Goal: Task Accomplishment & Management: Complete application form

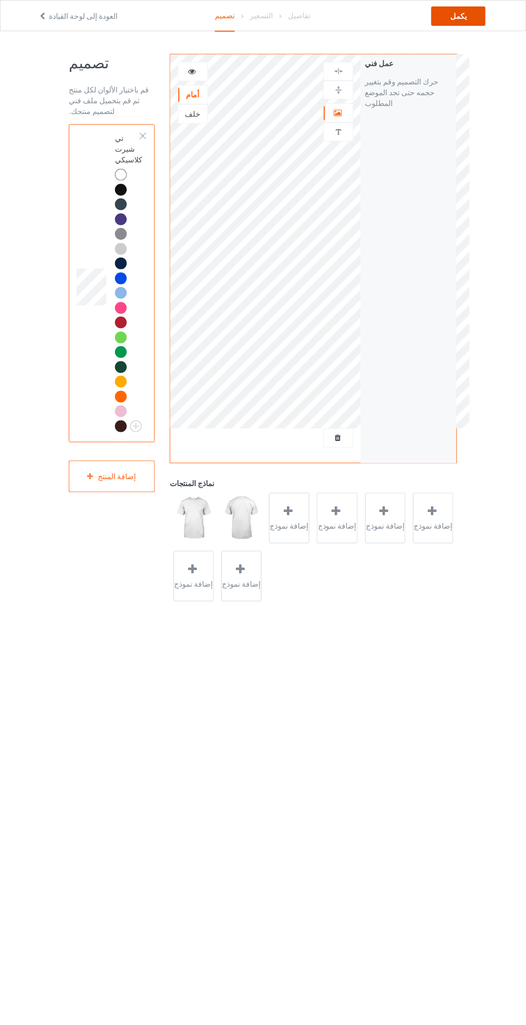
click at [457, 25] on div "يكمل" at bounding box center [459, 15] width 54 height 19
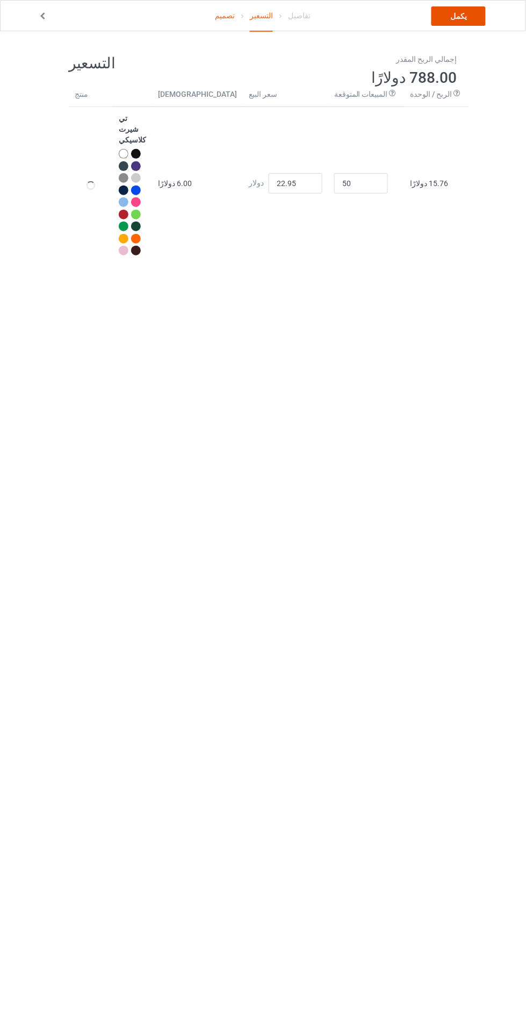
click at [461, 16] on font "يكمل" at bounding box center [459, 16] width 17 height 9
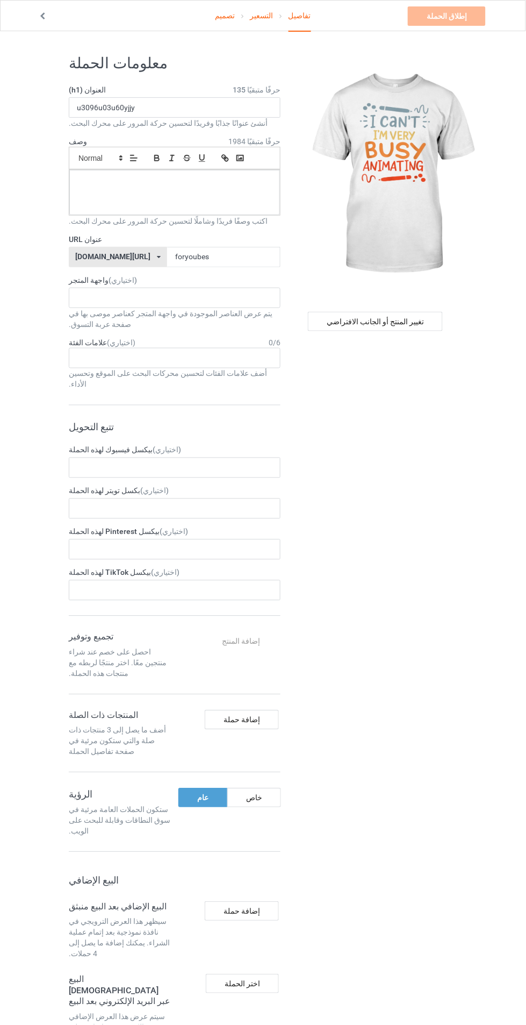
click at [262, 15] on font "التسعير" at bounding box center [261, 15] width 23 height 9
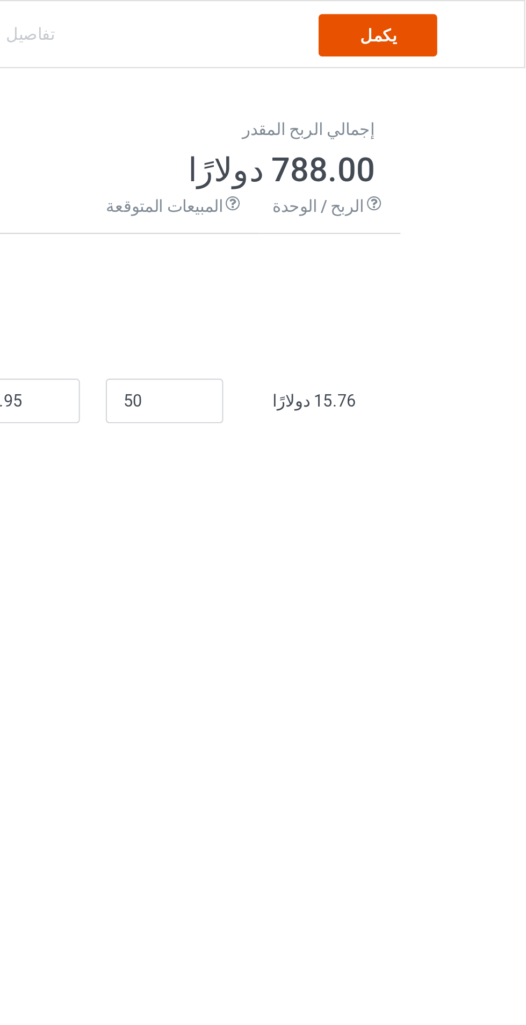
click at [456, 15] on font "يكمل" at bounding box center [459, 16] width 17 height 9
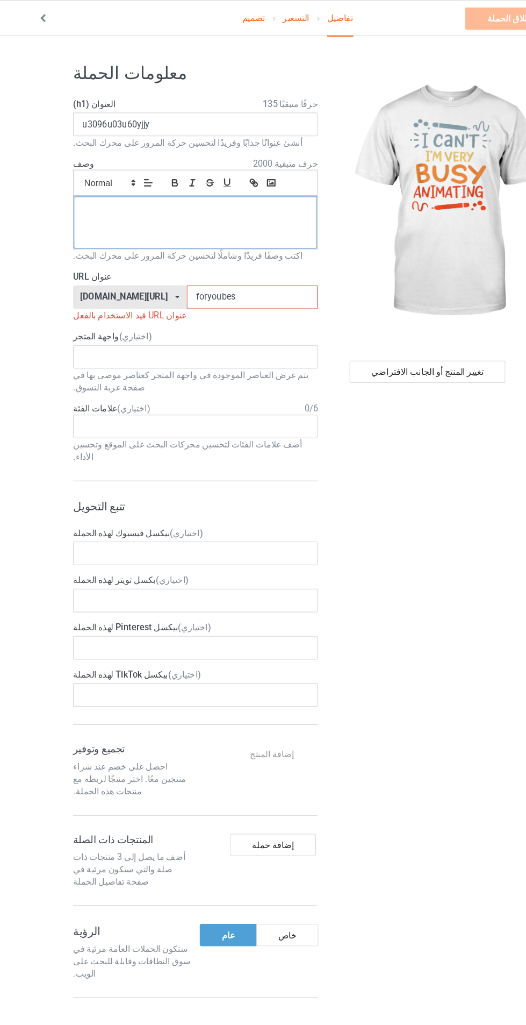
click at [163, 184] on p at bounding box center [175, 182] width 194 height 10
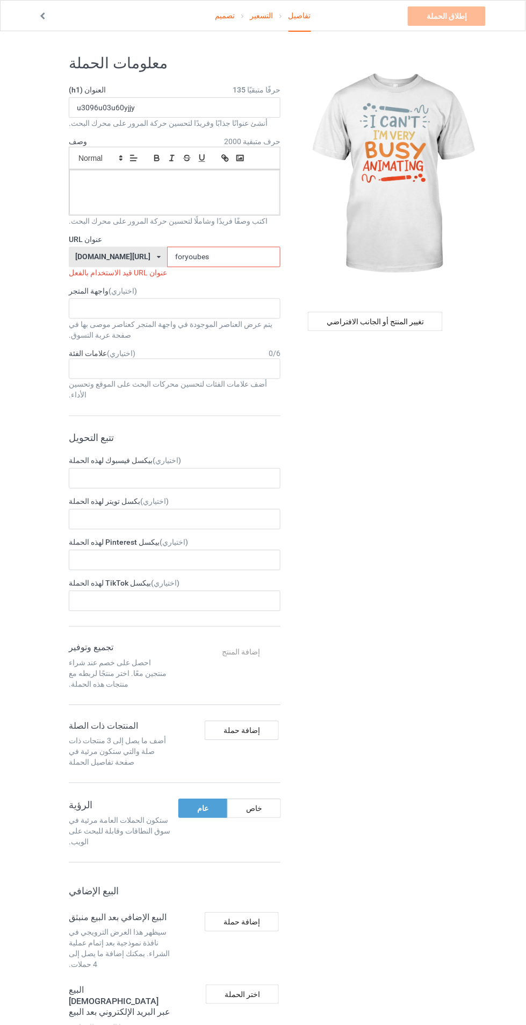
click at [199, 257] on input "foryoubes" at bounding box center [223, 257] width 113 height 20
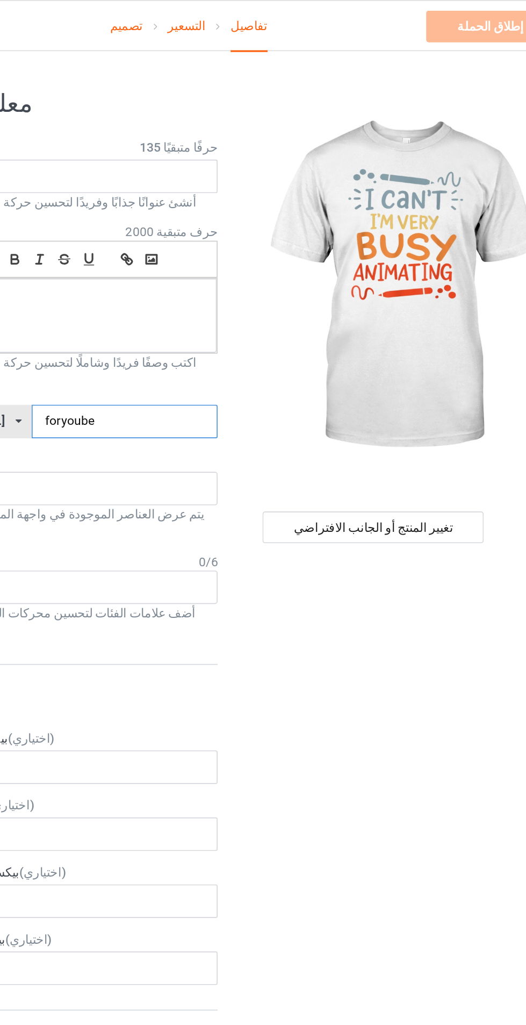
type input "foryoube"
click at [227, 190] on div at bounding box center [174, 192] width 211 height 45
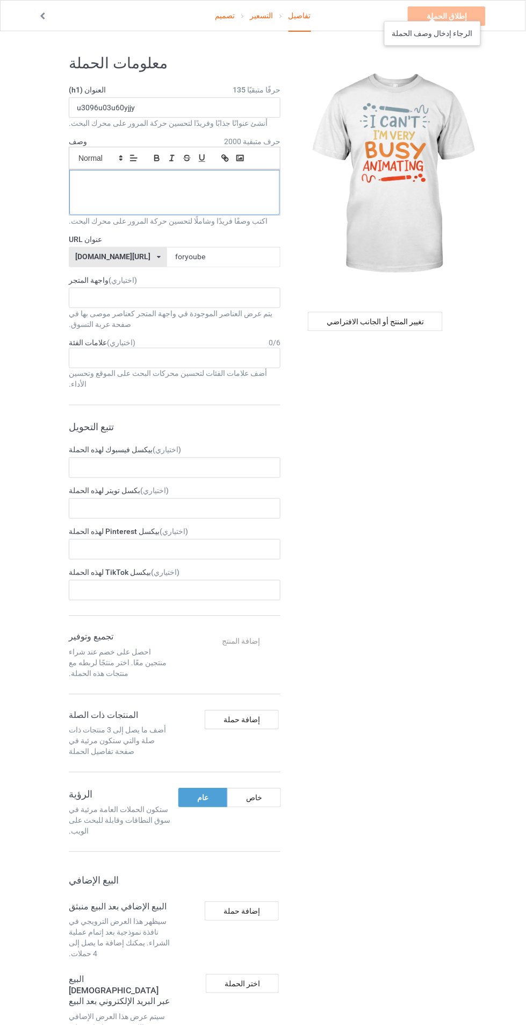
click at [97, 189] on div at bounding box center [174, 192] width 211 height 45
click at [451, 15] on link "Launch campaign" at bounding box center [437, 15] width 98 height 19
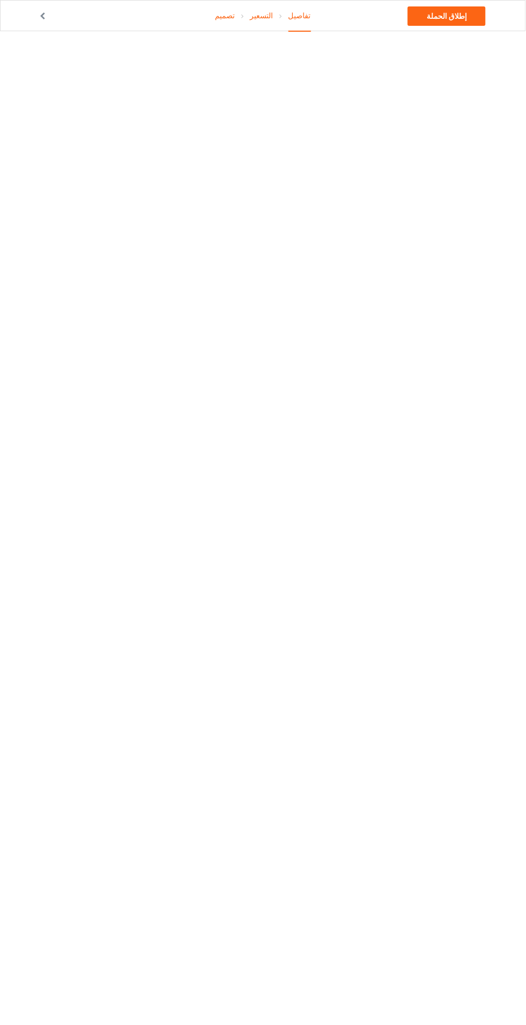
click at [42, 14] on icon at bounding box center [42, 15] width 9 height 8
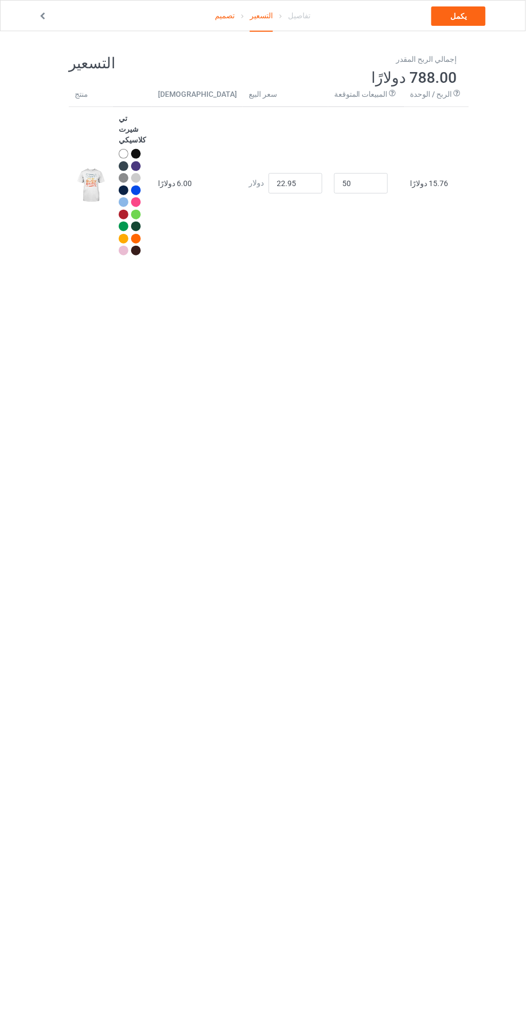
click at [42, 14] on icon at bounding box center [42, 15] width 9 height 8
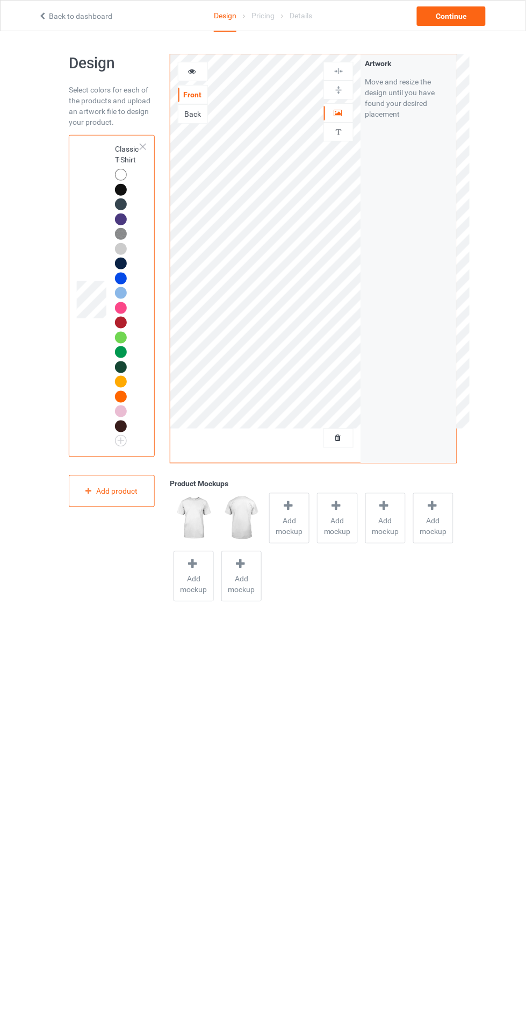
click at [42, 16] on icon at bounding box center [42, 15] width 9 height 8
